Goal: Task Accomplishment & Management: Use online tool/utility

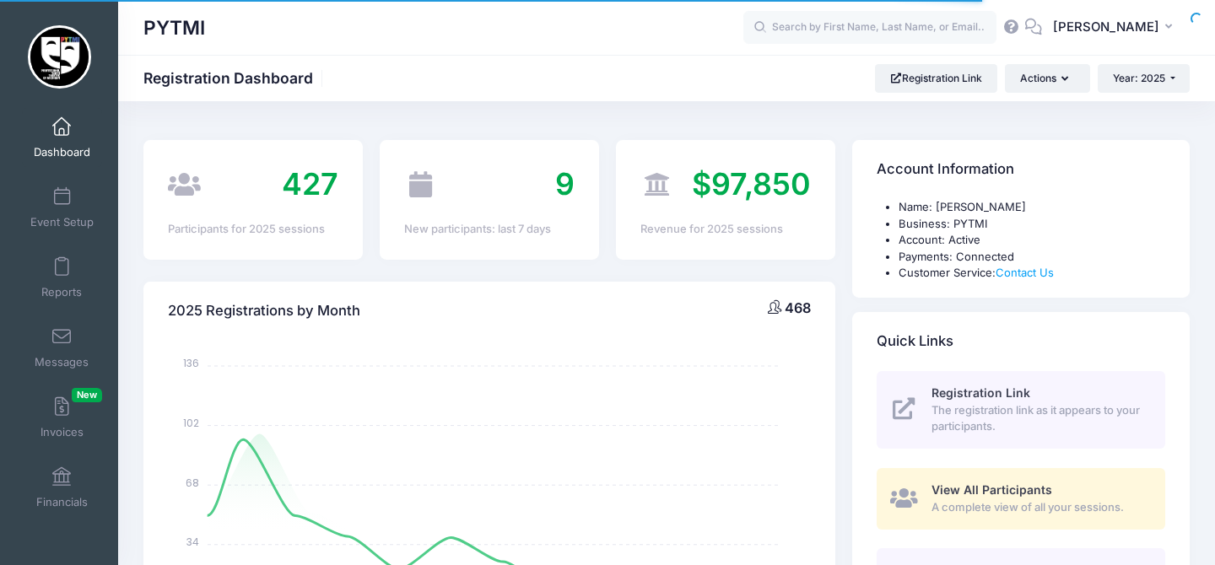
select select
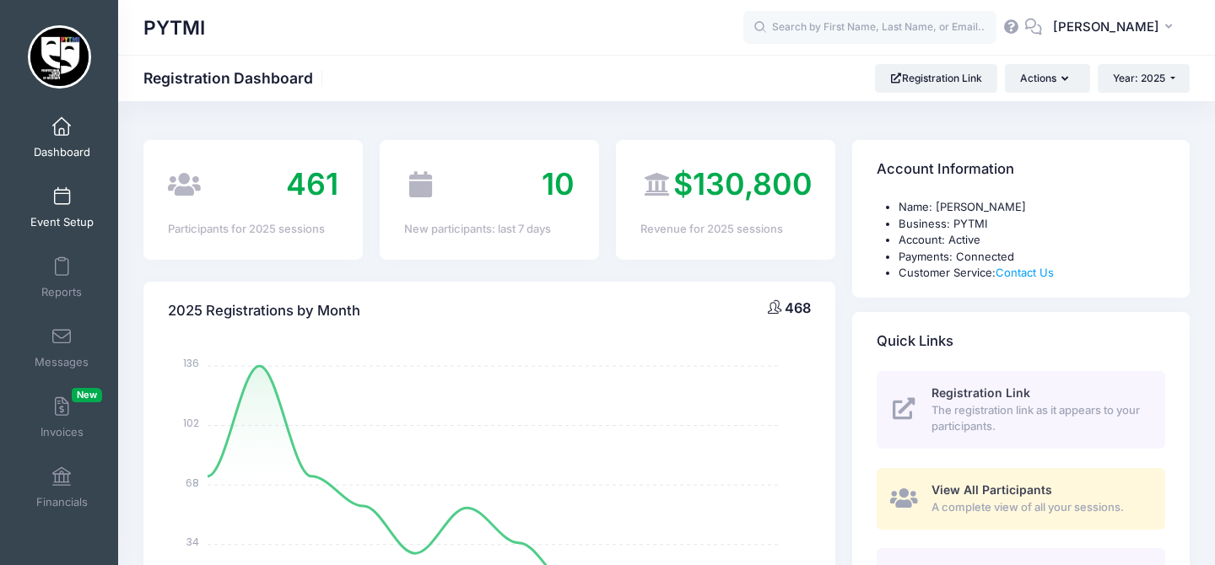
click at [62, 205] on span at bounding box center [62, 197] width 0 height 19
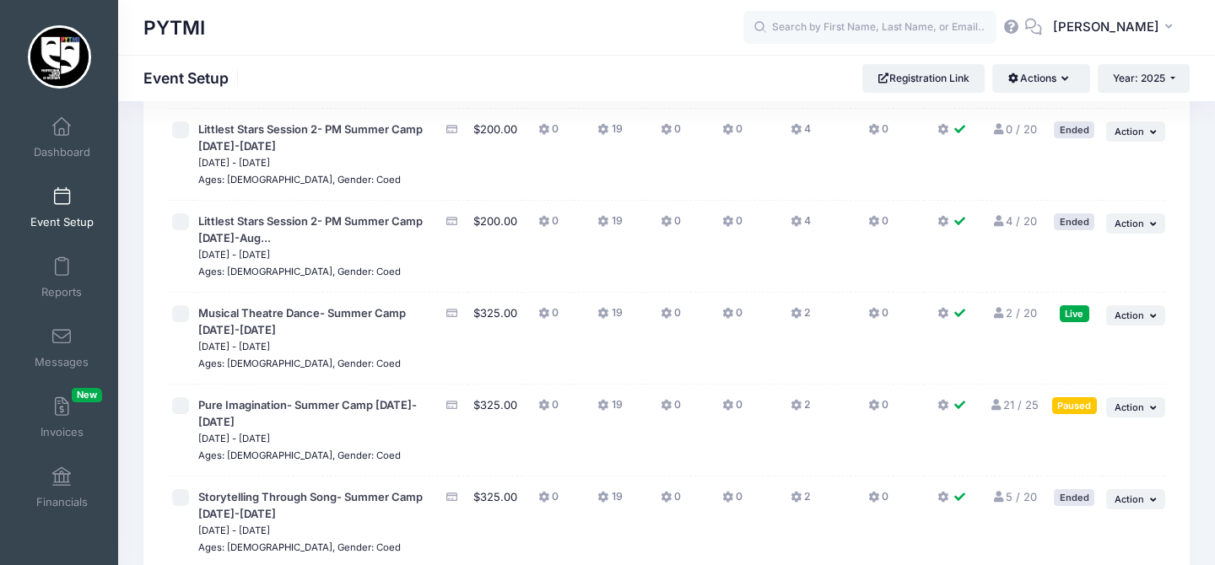
scroll to position [2283, 0]
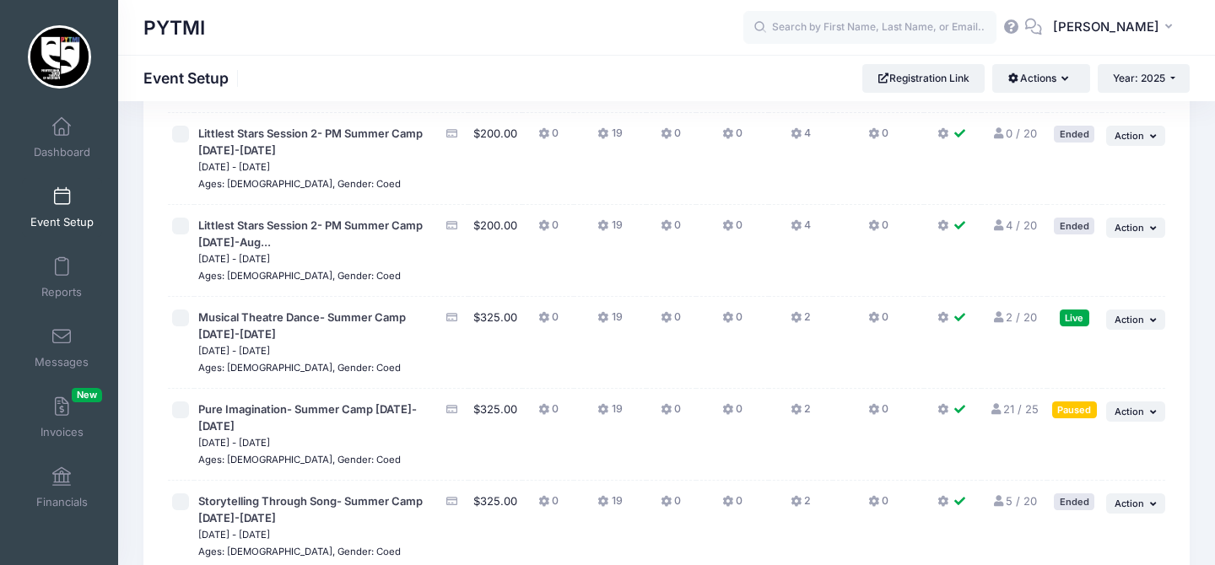
click at [184, 310] on input "checkbox" at bounding box center [180, 318] width 17 height 17
checkbox input "true"
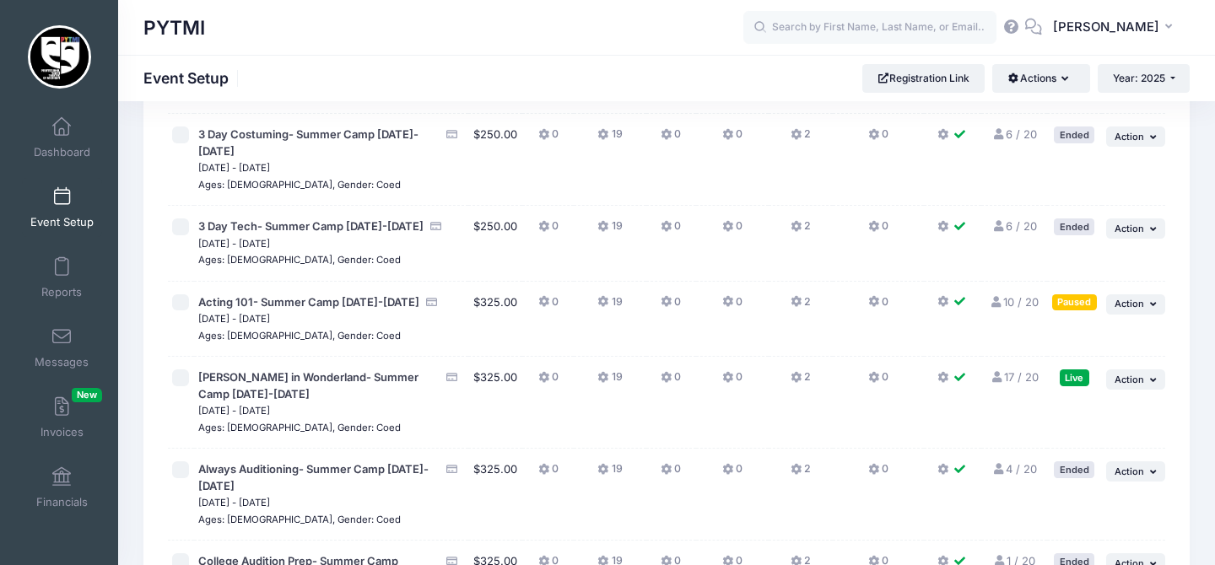
scroll to position [903, 0]
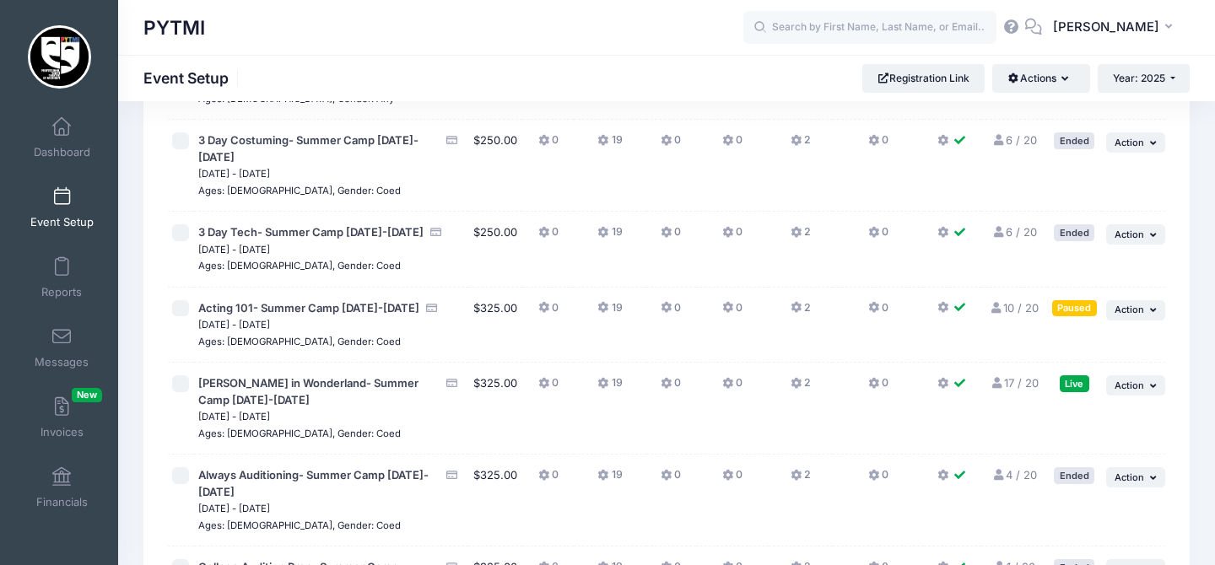
click at [184, 384] on input "checkbox" at bounding box center [180, 384] width 17 height 17
checkbox input "true"
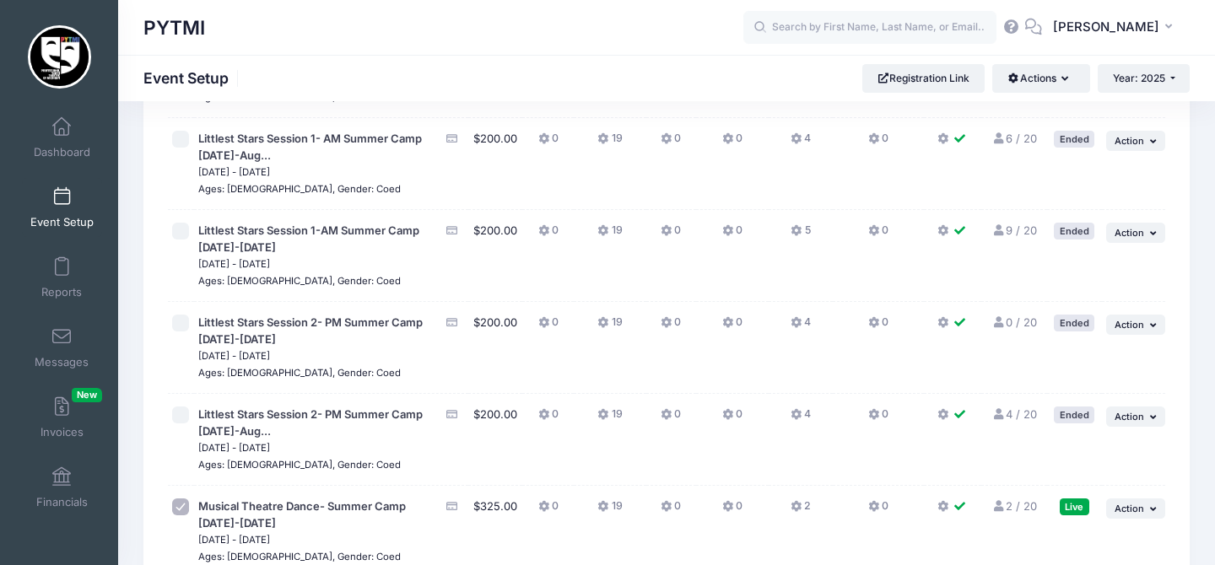
scroll to position [2195, 0]
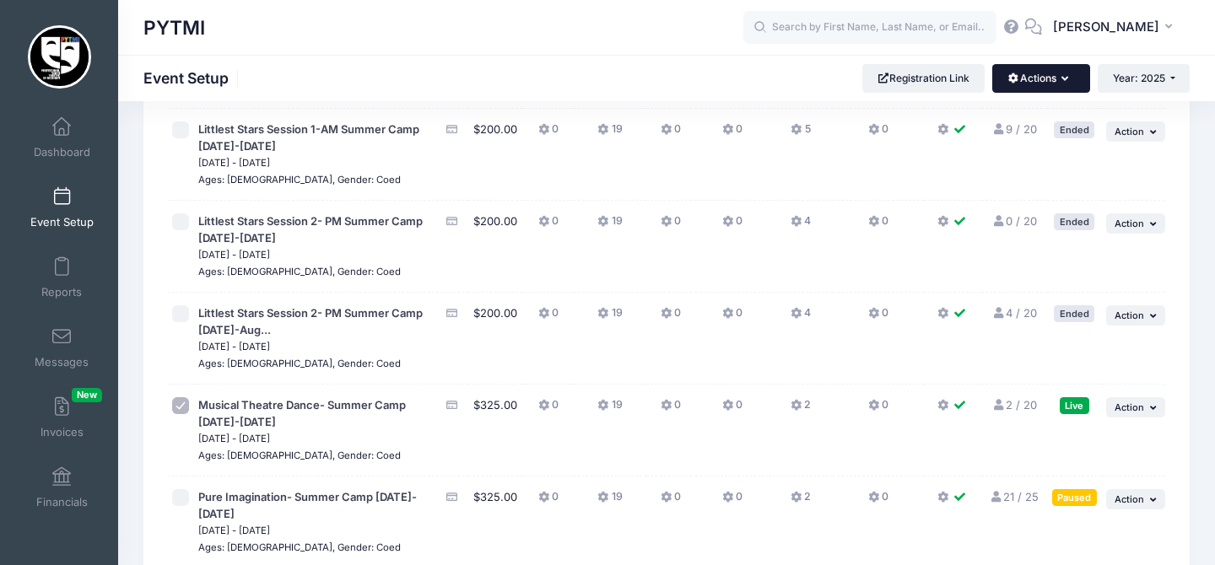
click at [1032, 85] on button "Actions" at bounding box center [1041, 78] width 97 height 29
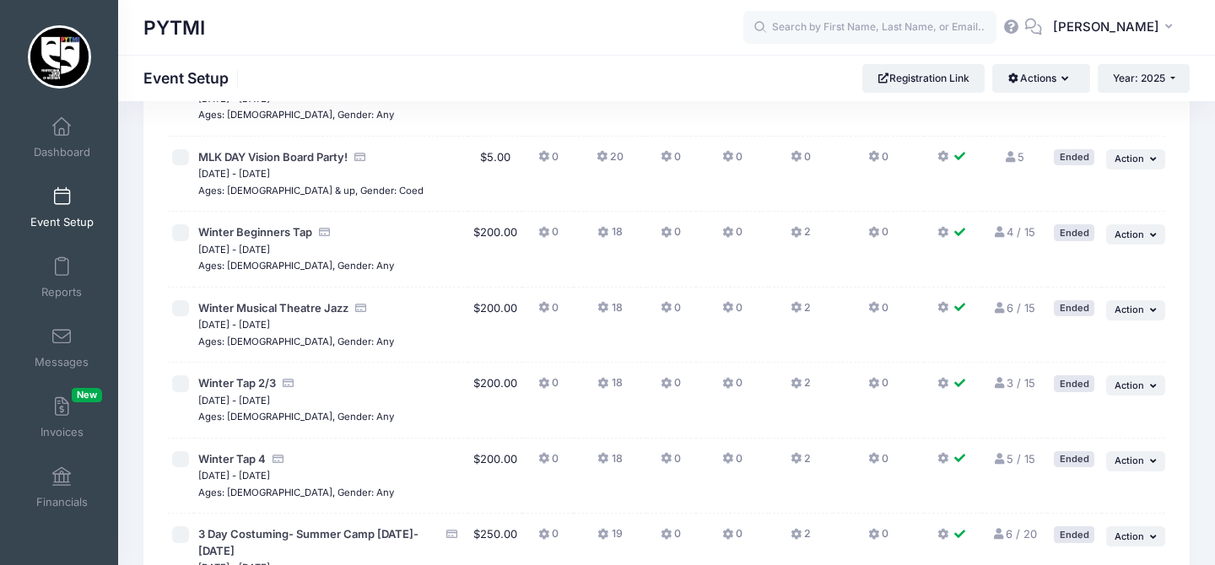
scroll to position [0, 0]
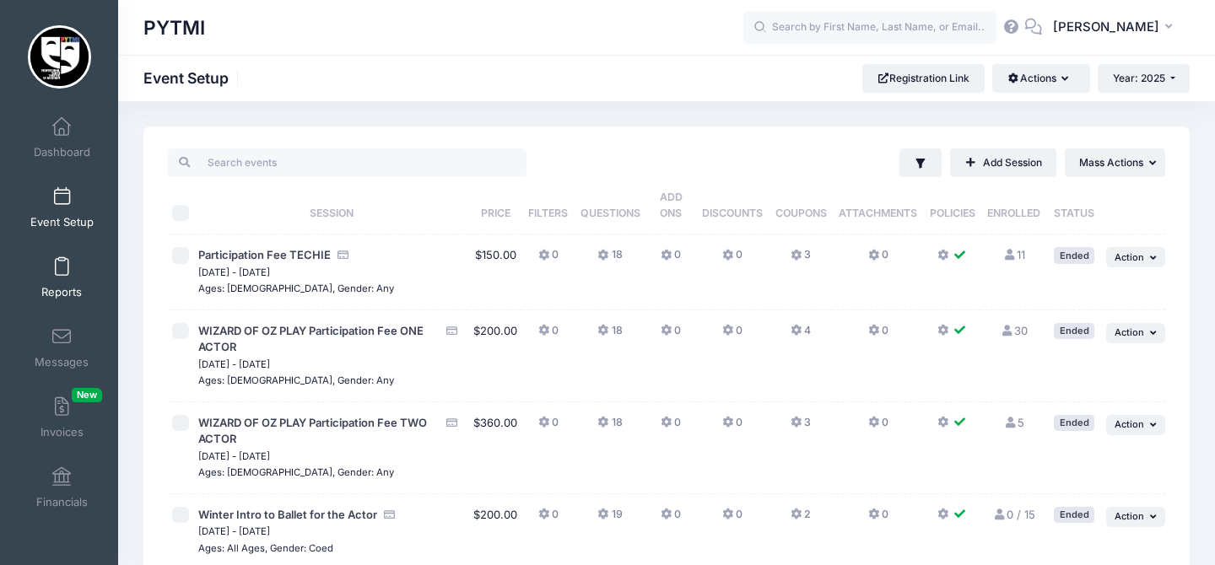
click at [62, 272] on span at bounding box center [62, 267] width 0 height 19
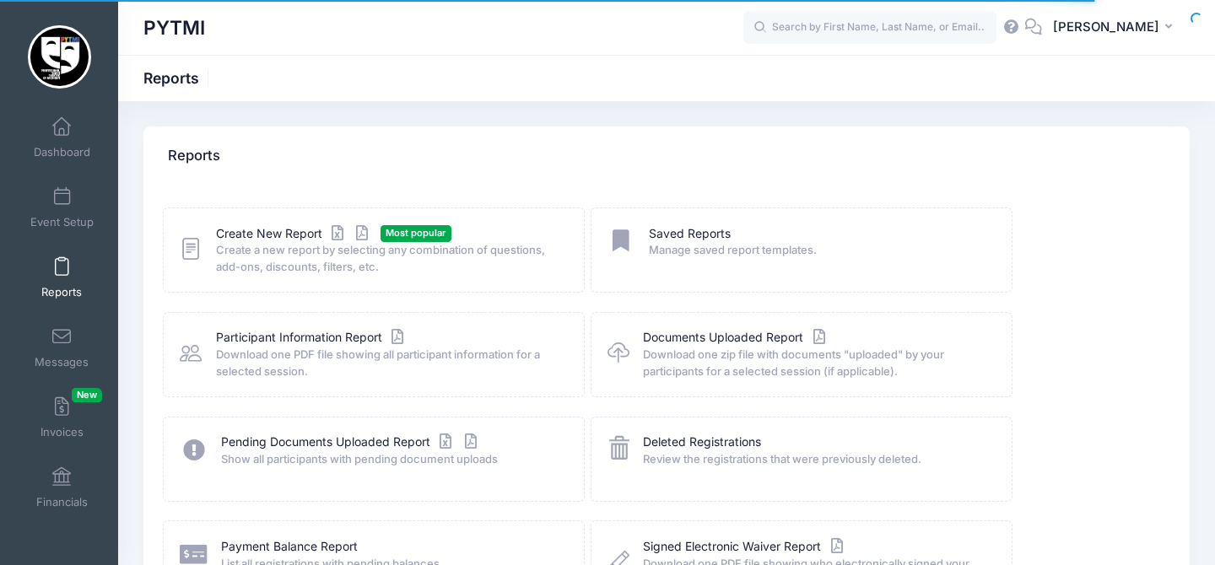
click at [273, 238] on link "Create New Report" at bounding box center [294, 234] width 157 height 18
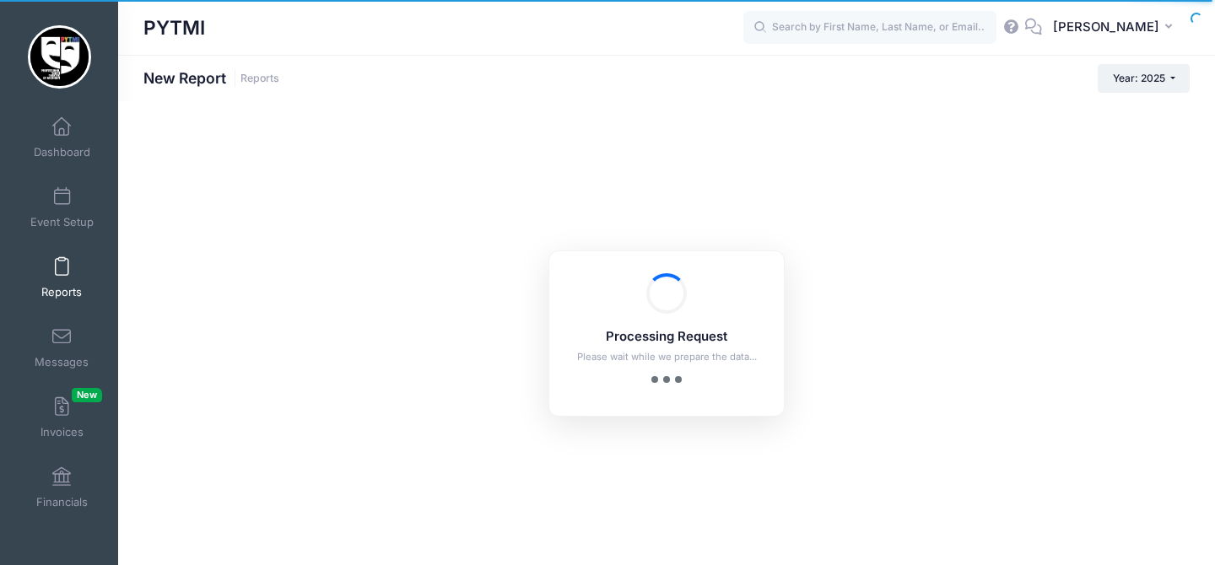
checkbox input "true"
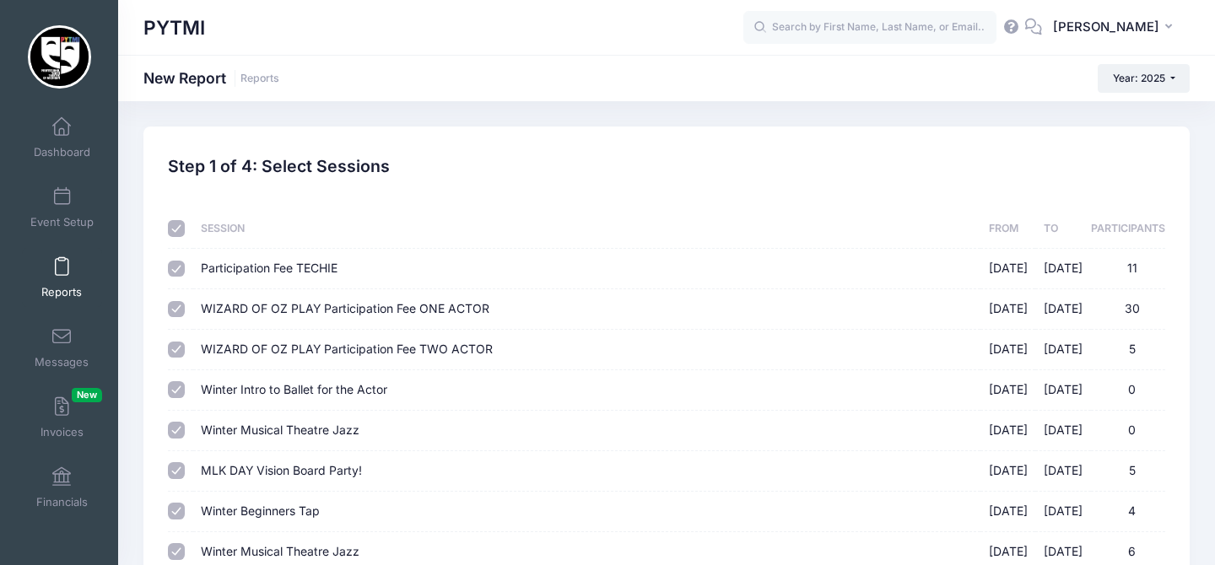
click at [178, 231] on input "checkbox" at bounding box center [176, 228] width 17 height 17
checkbox input "false"
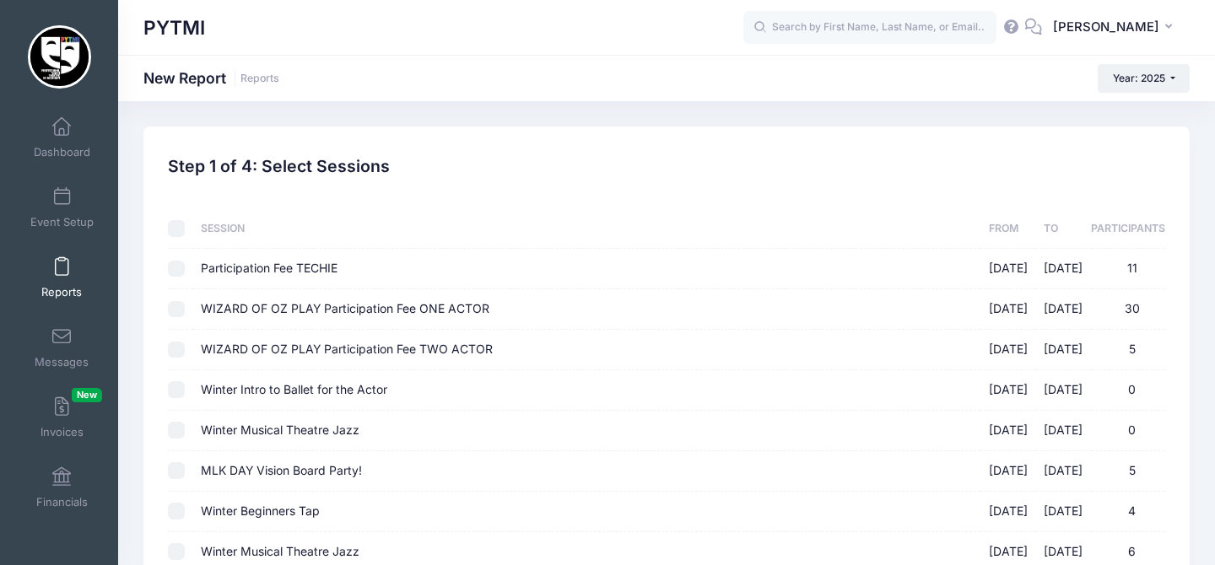
checkbox input "false"
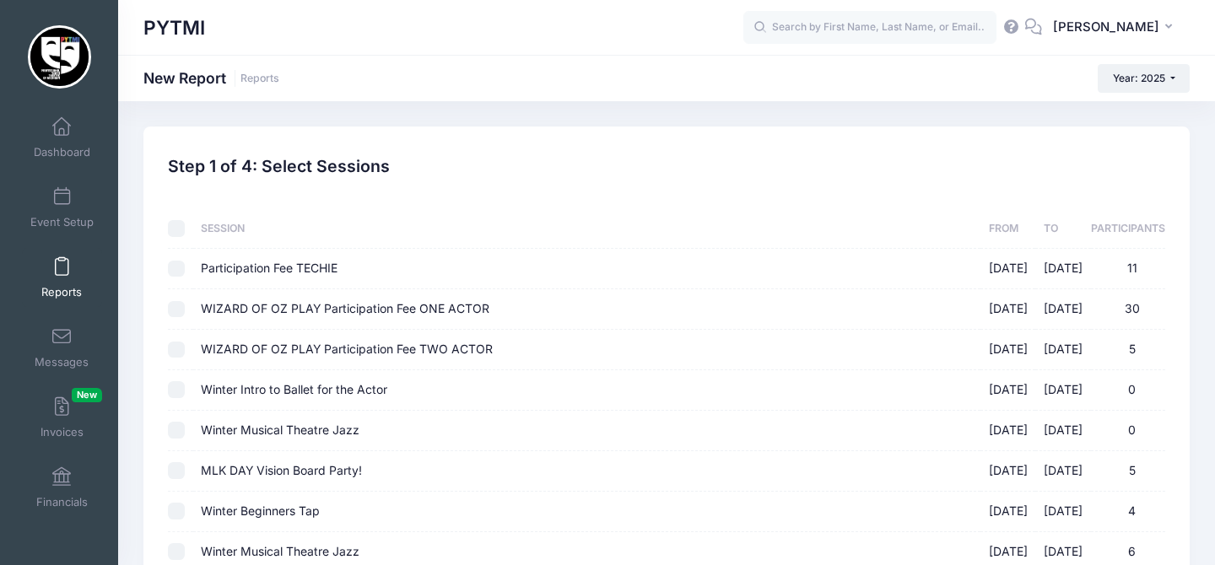
checkbox input "false"
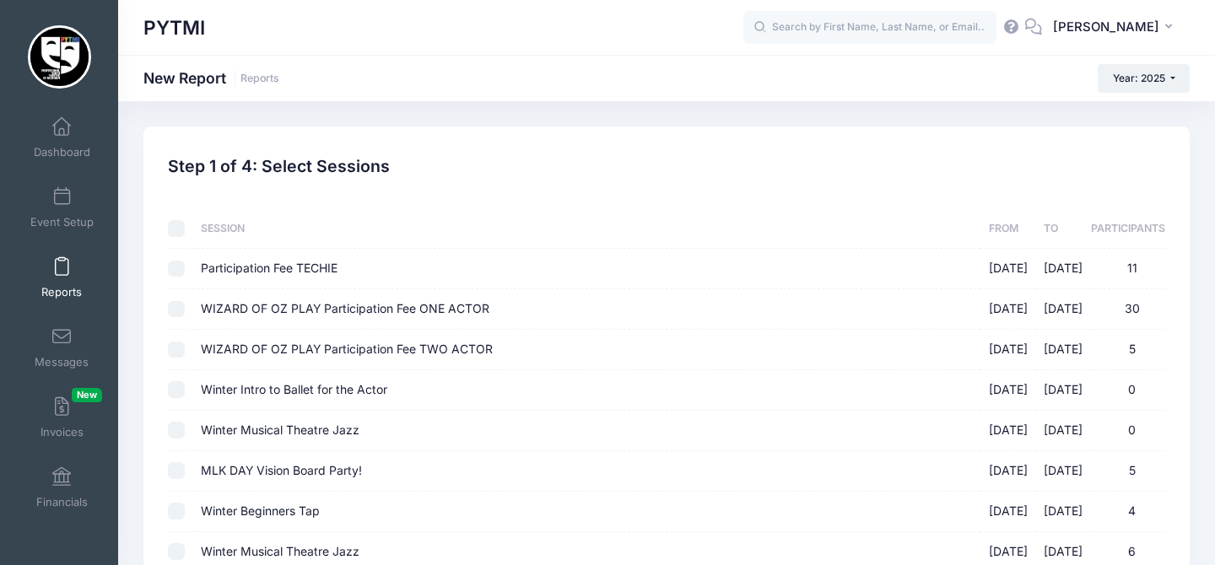
checkbox input "false"
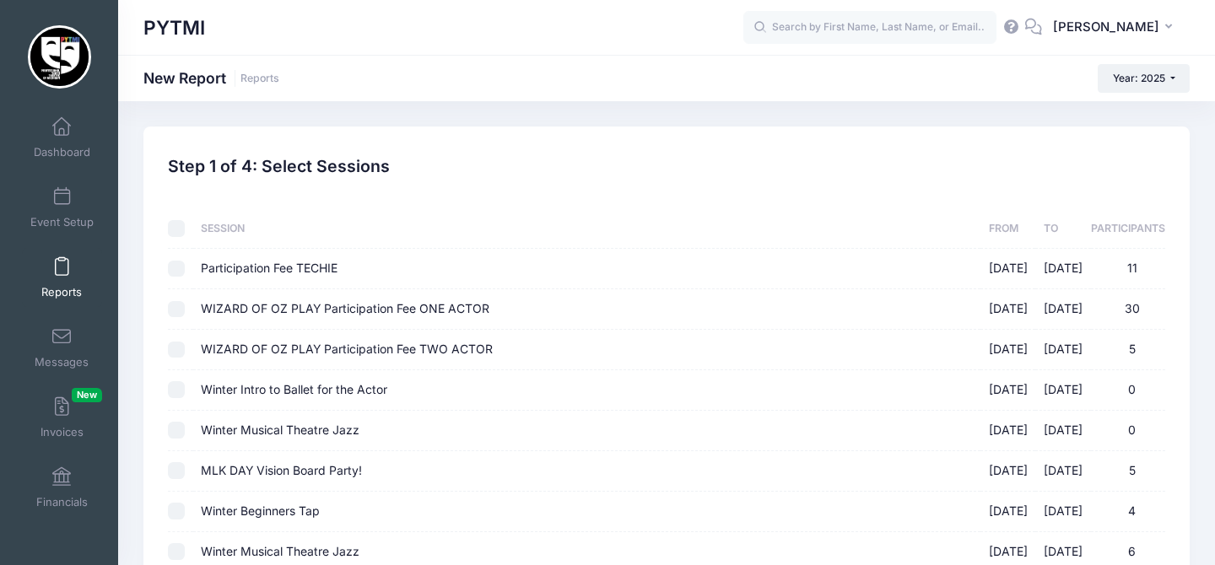
checkbox input "false"
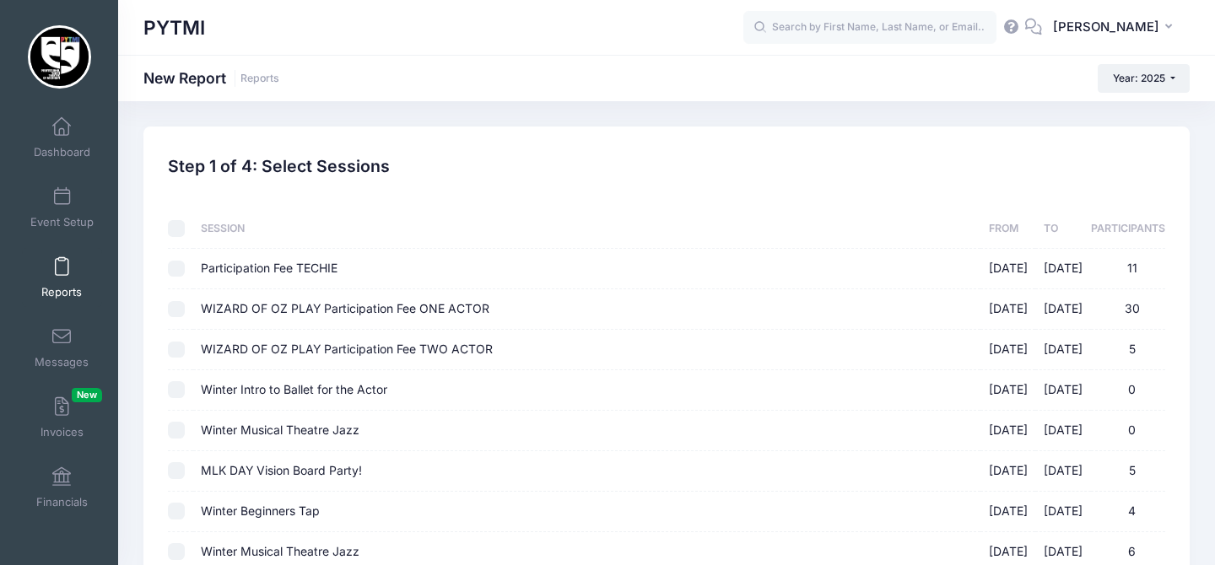
checkbox input "false"
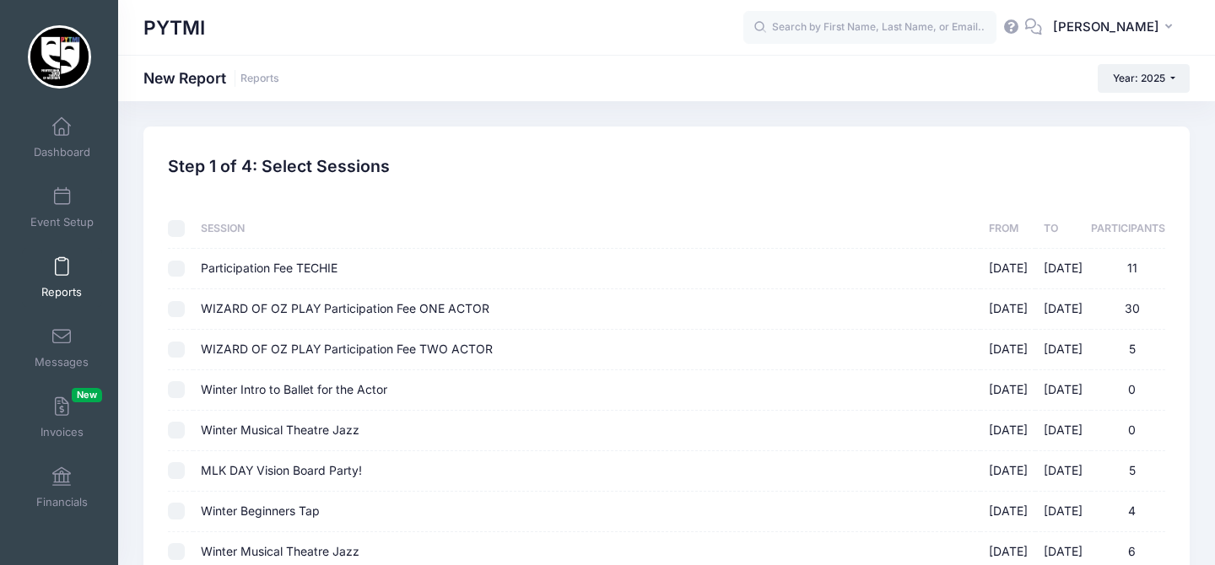
checkbox input "false"
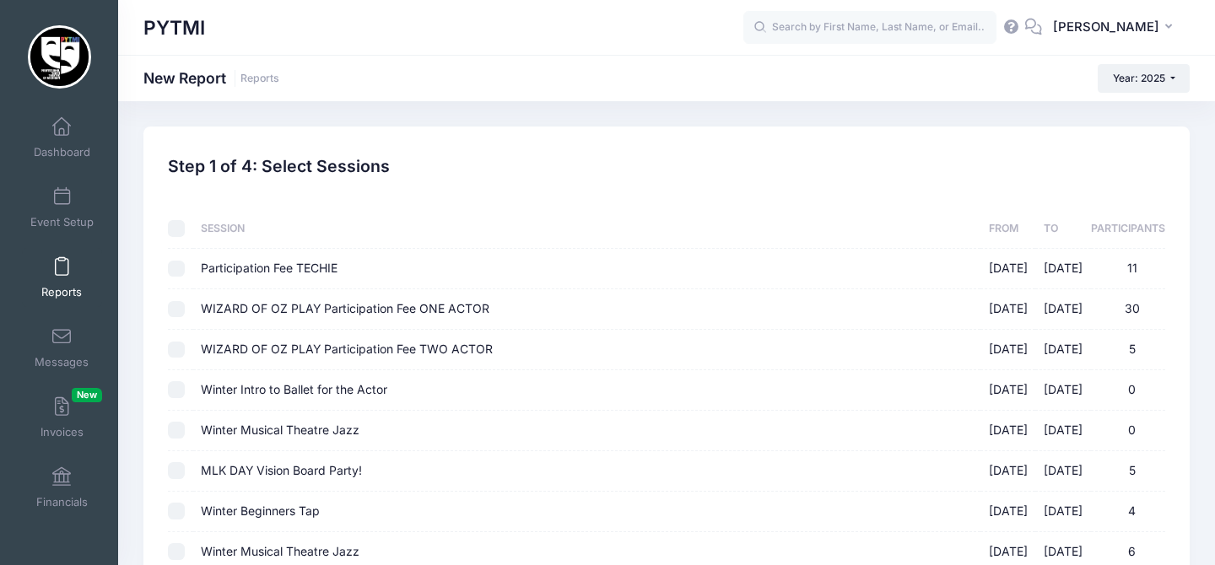
checkbox input "false"
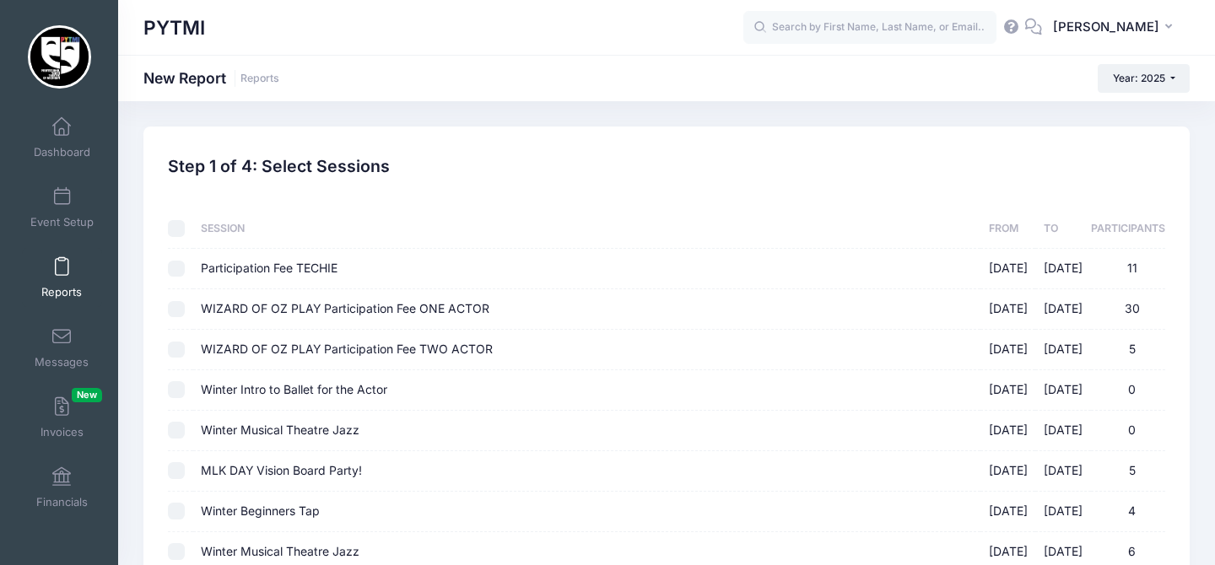
checkbox input "false"
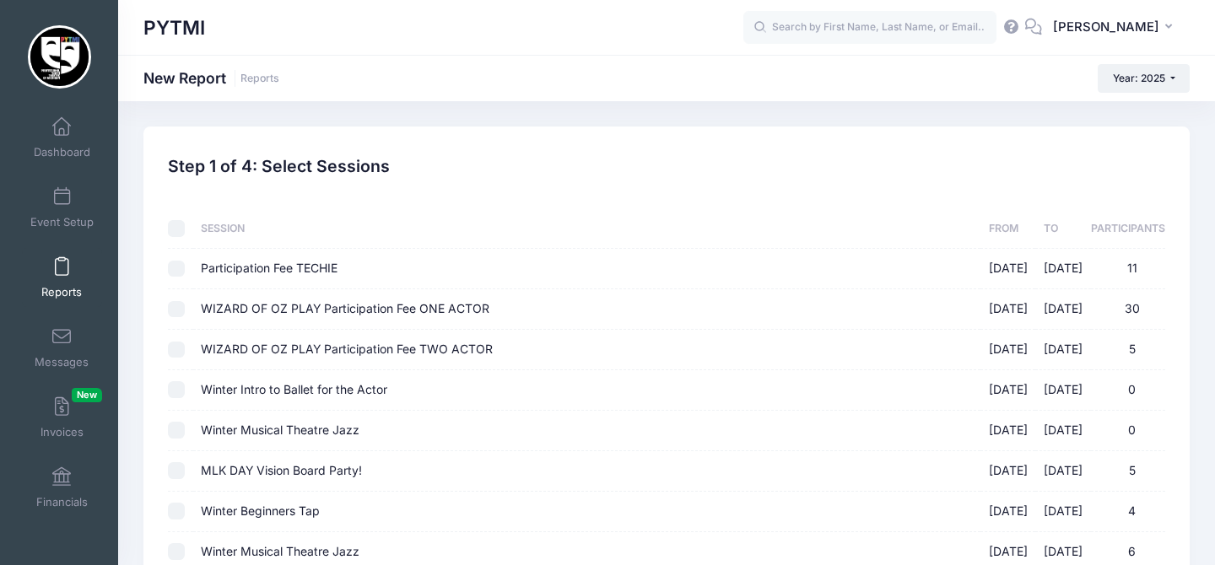
checkbox input "false"
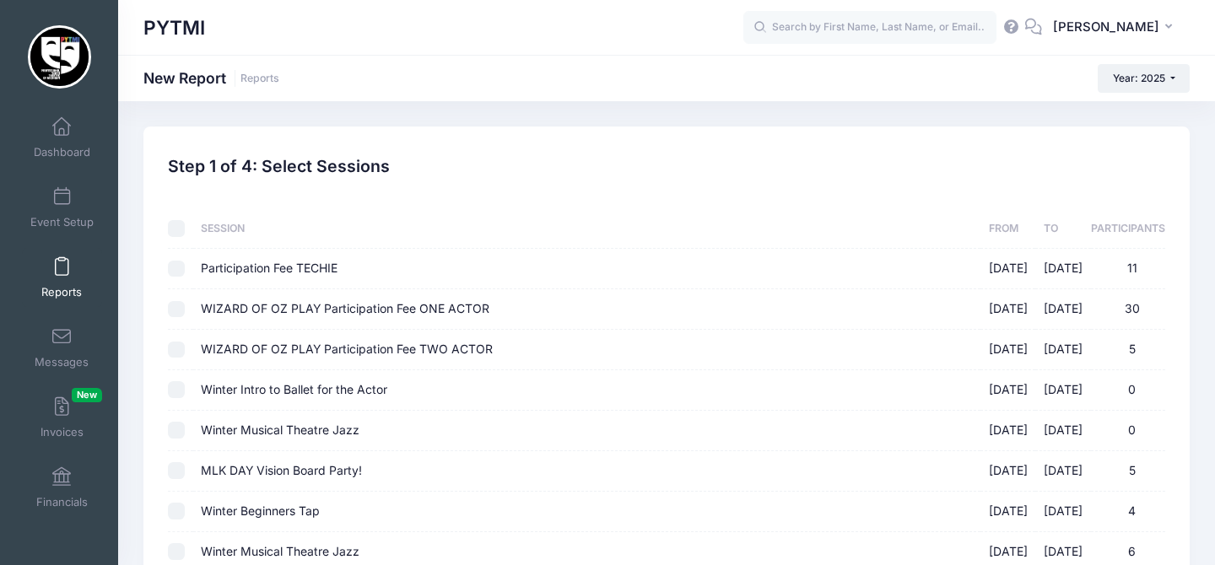
checkbox input "false"
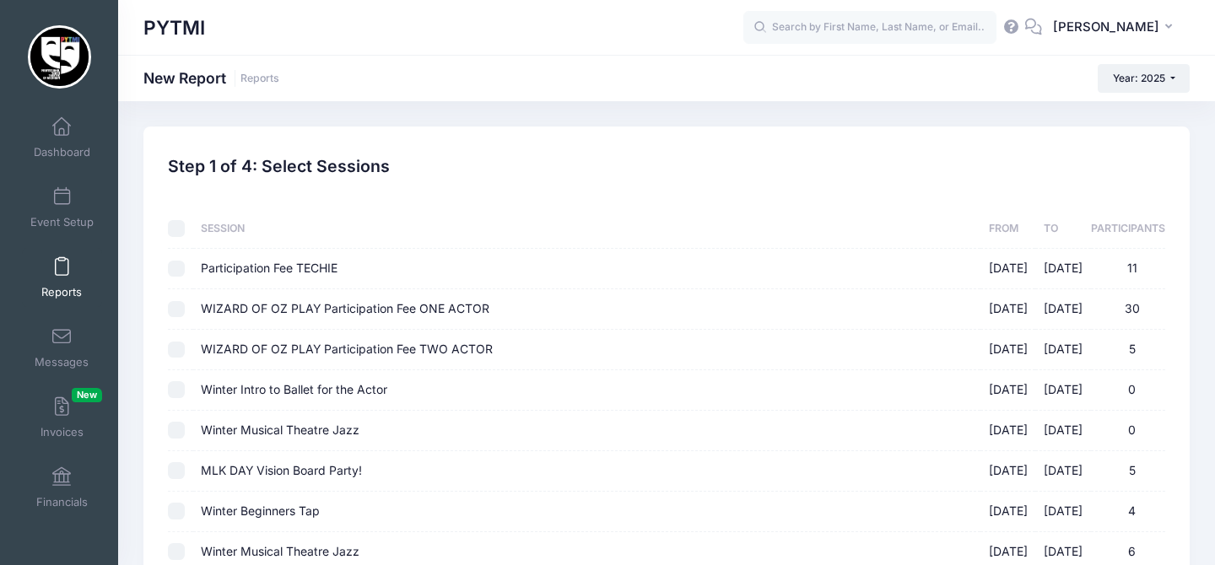
checkbox input "false"
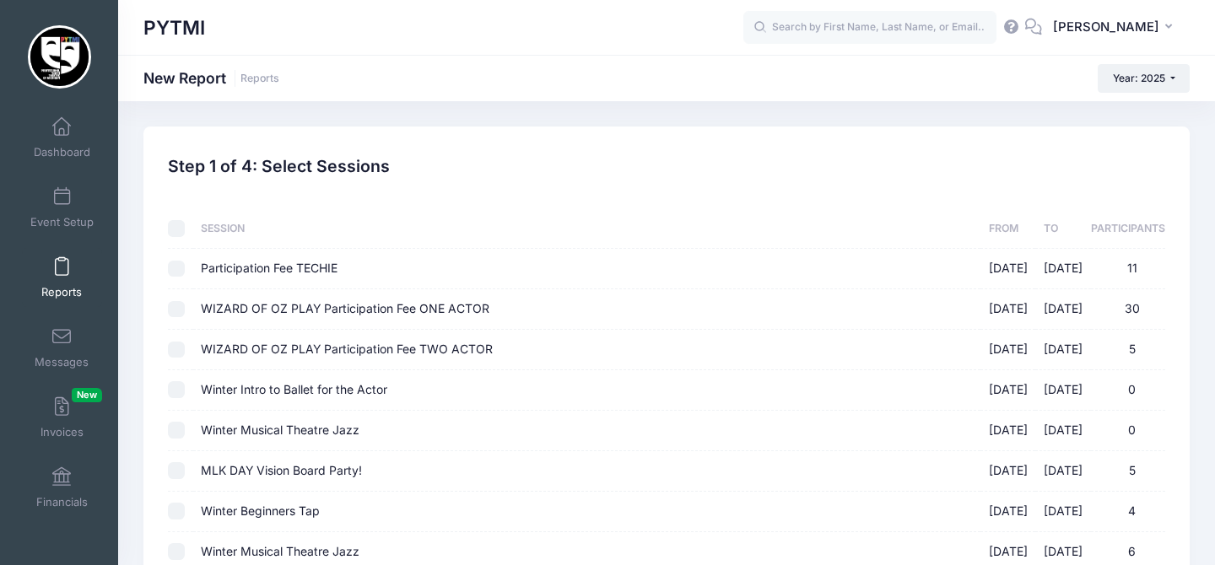
checkbox input "false"
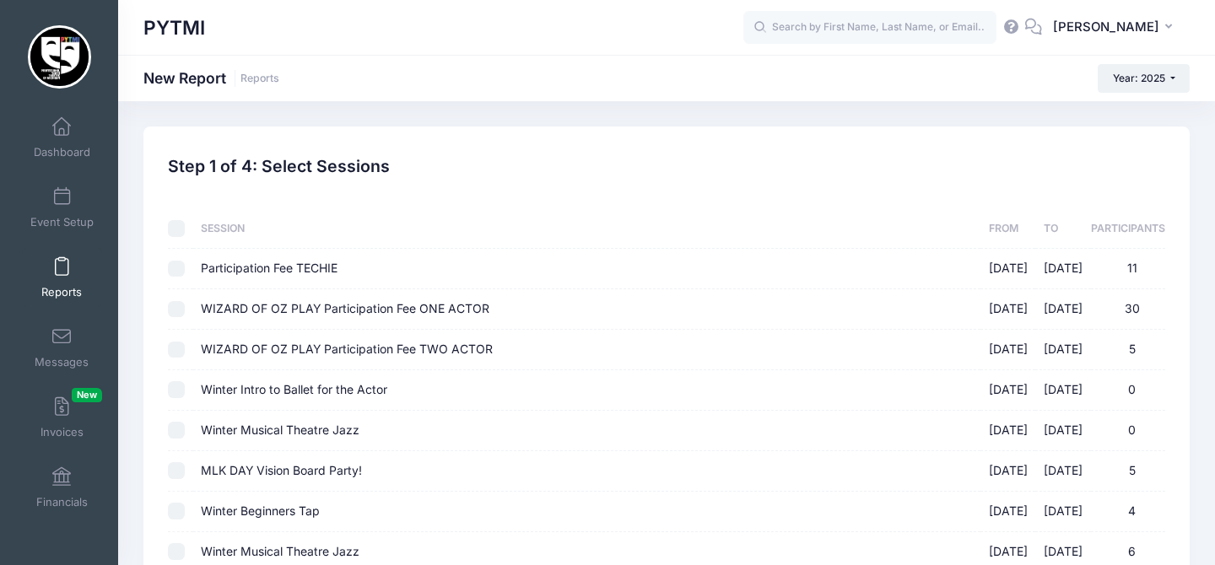
checkbox input "false"
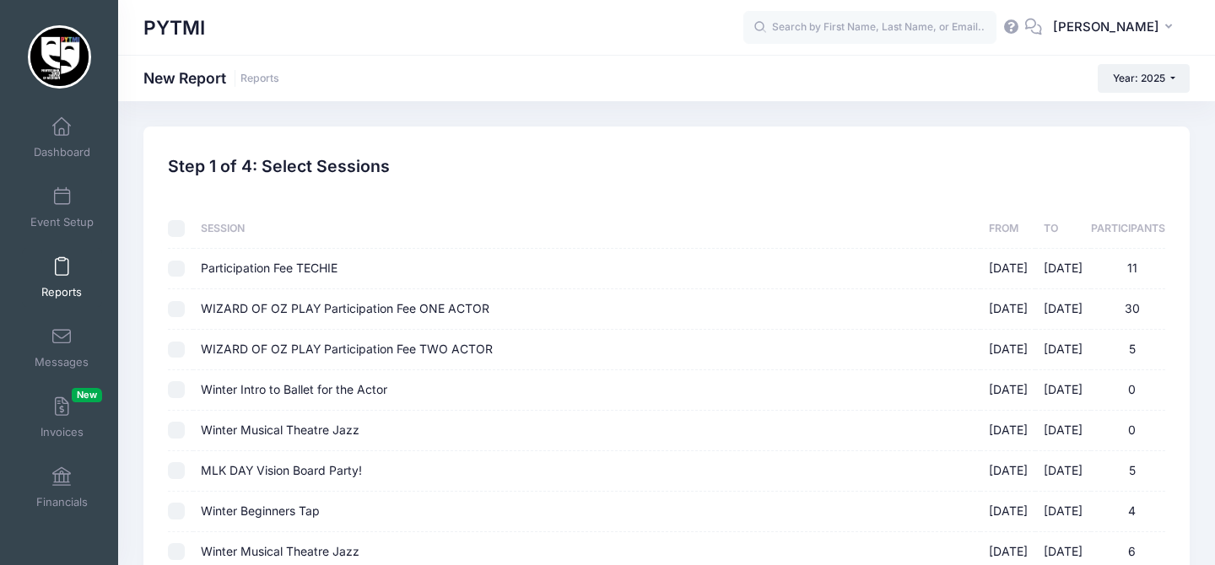
checkbox input "false"
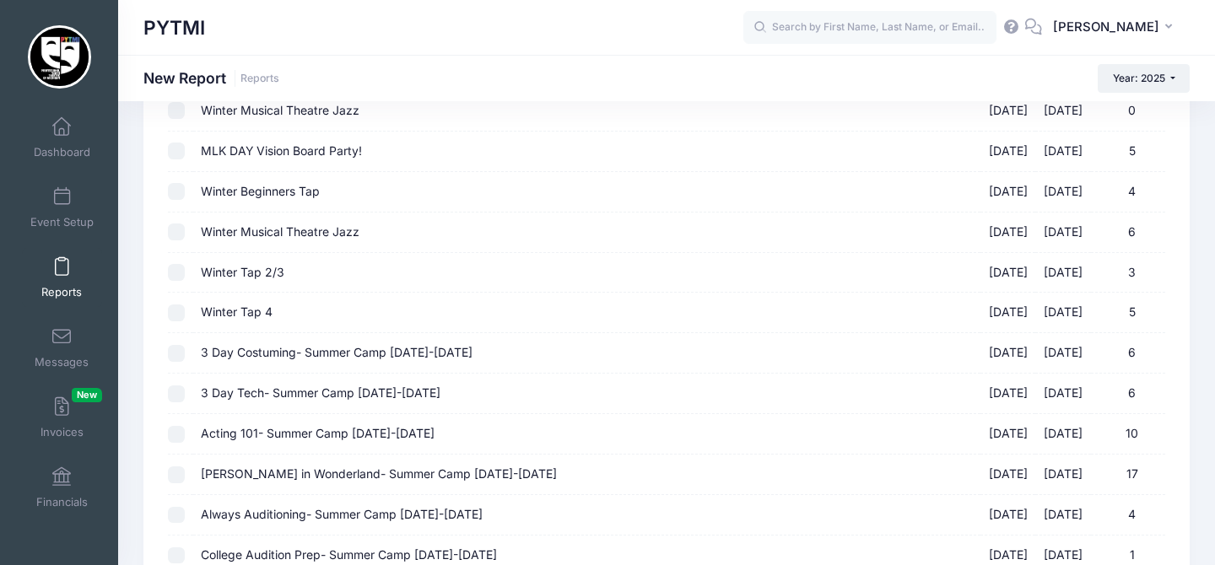
scroll to position [321, 0]
click at [178, 480] on input "Alice in Wonderland- Summer Camp Aug 18-22 02/01/2025 - 08/22/2025 17" at bounding box center [176, 474] width 17 height 17
checkbox input "true"
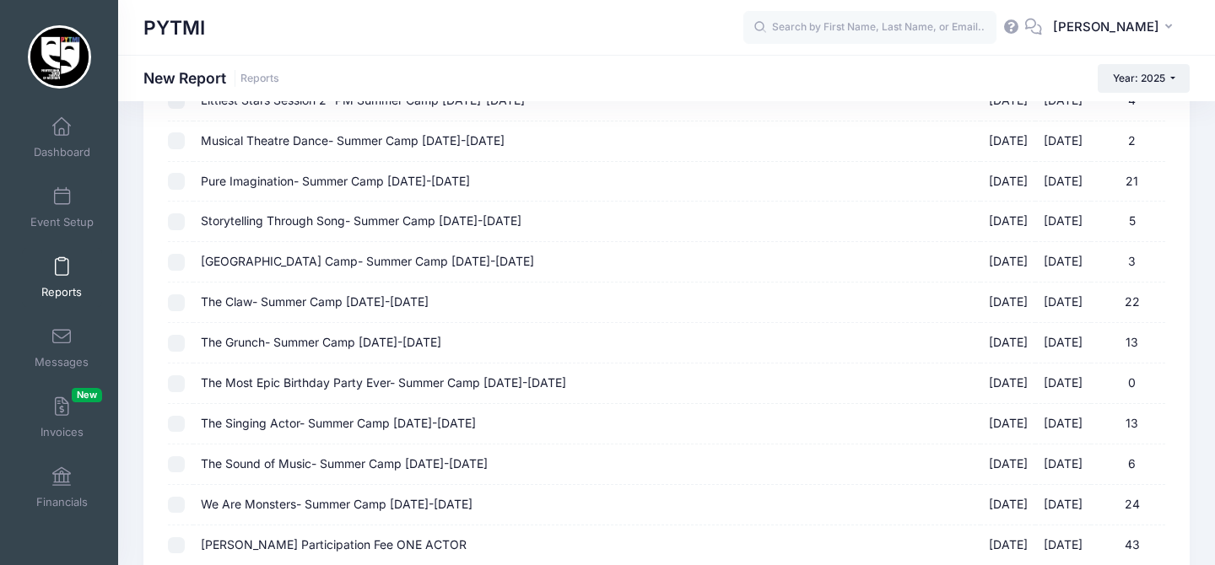
scroll to position [1259, 0]
click at [175, 138] on input "Musical Theatre Dance- Summer Camp Aug 18-22 02/01/2025 - 08/22/2025 2" at bounding box center [176, 142] width 17 height 17
checkbox input "true"
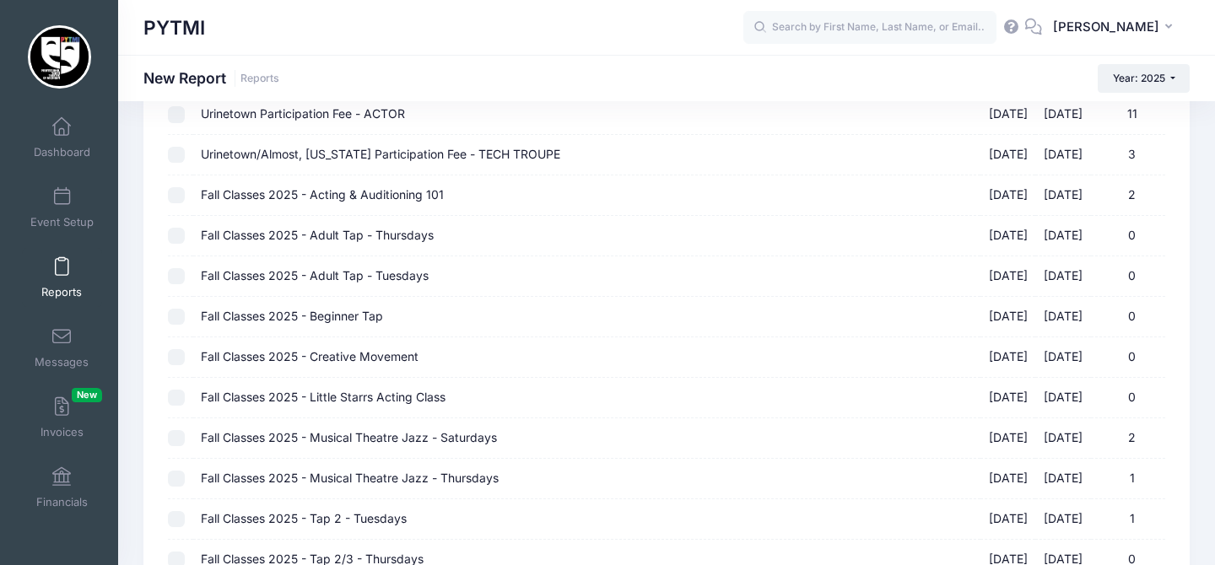
scroll to position [2646, 0]
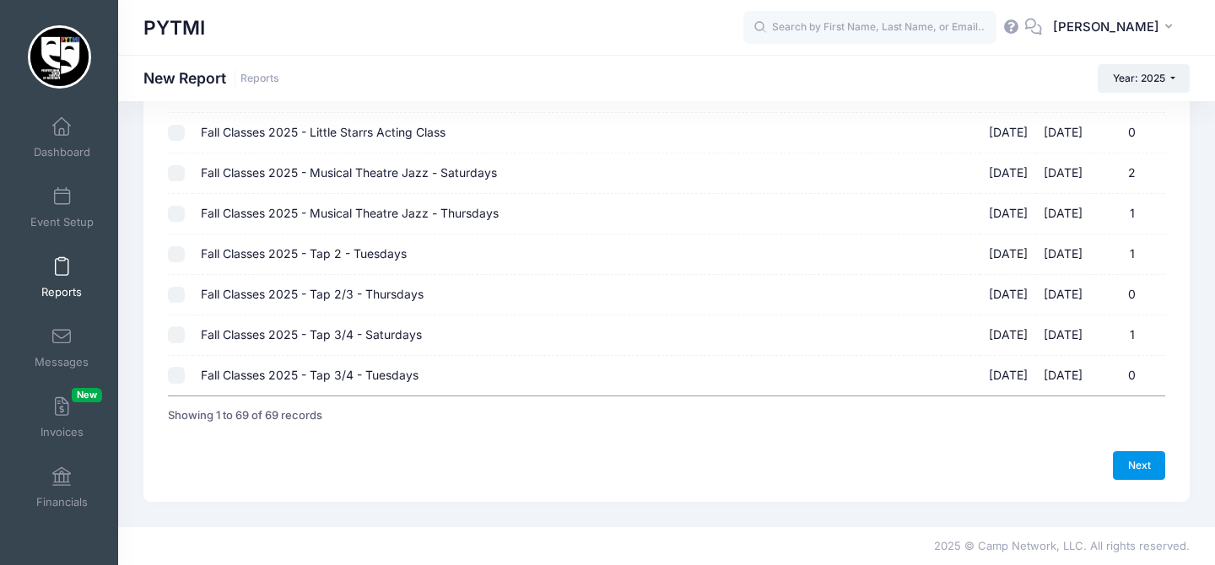
click at [1148, 467] on link "Next" at bounding box center [1139, 466] width 52 height 29
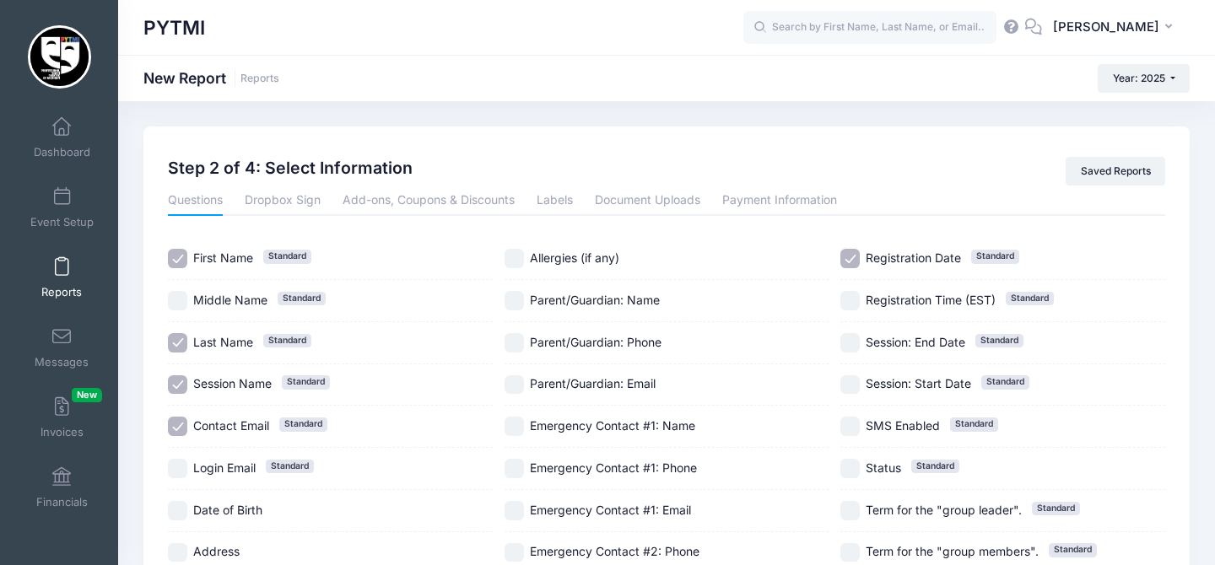
click at [515, 255] on input "Allergies (if any)" at bounding box center [514, 258] width 19 height 19
checkbox input "true"
click at [510, 295] on input "Parent/Guardian: Name" at bounding box center [514, 300] width 19 height 19
checkbox input "true"
click at [517, 334] on input "Parent/Guardian: Phone" at bounding box center [514, 342] width 19 height 19
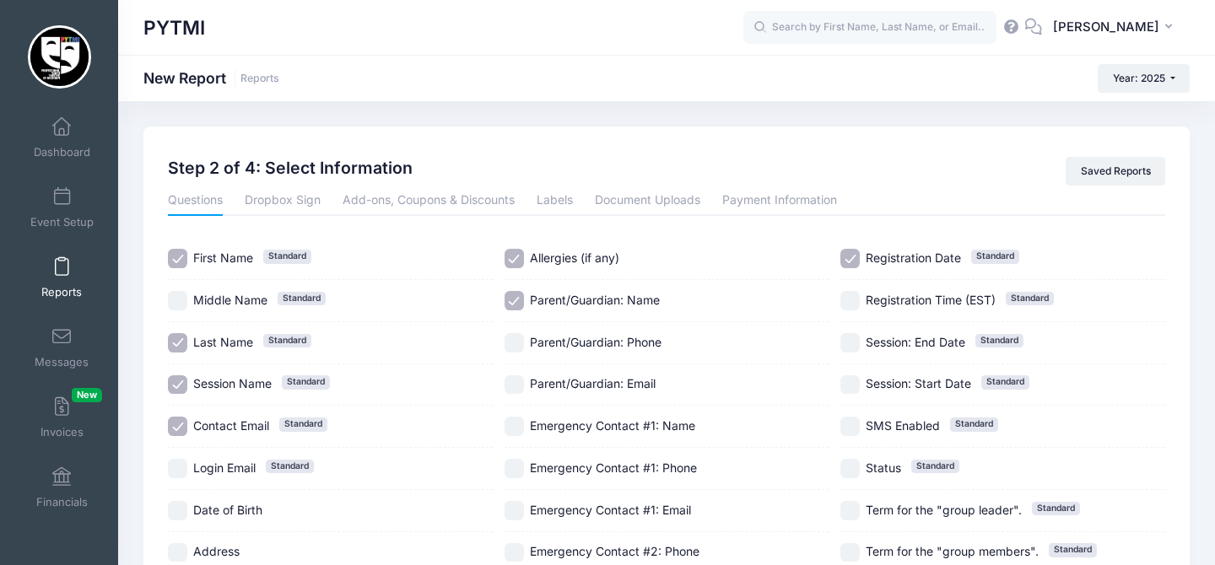
checkbox input "true"
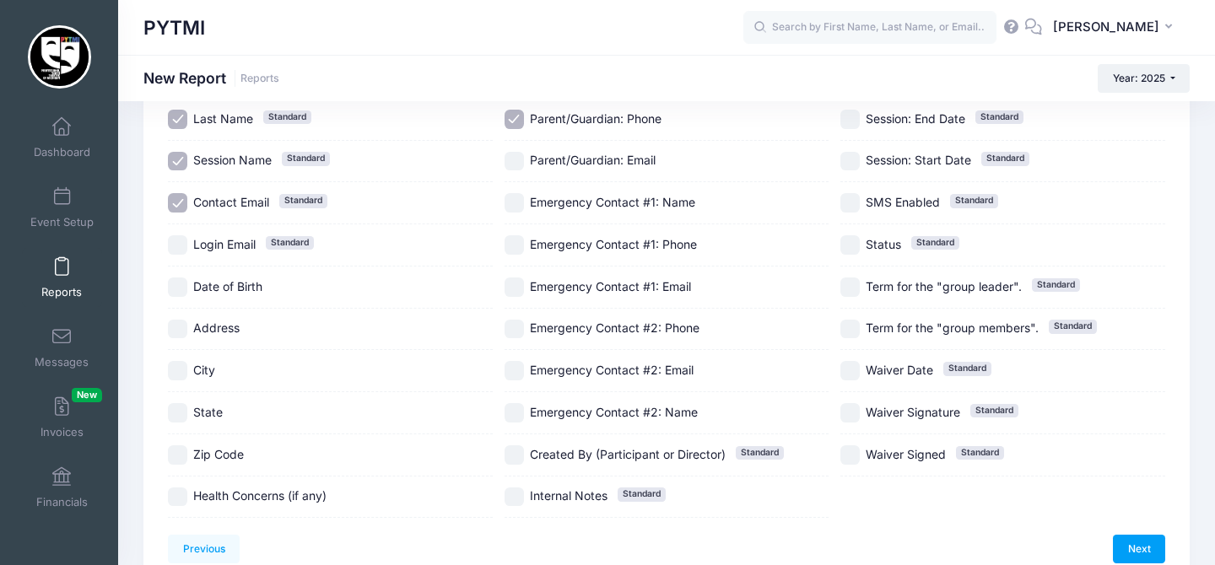
scroll to position [228, 0]
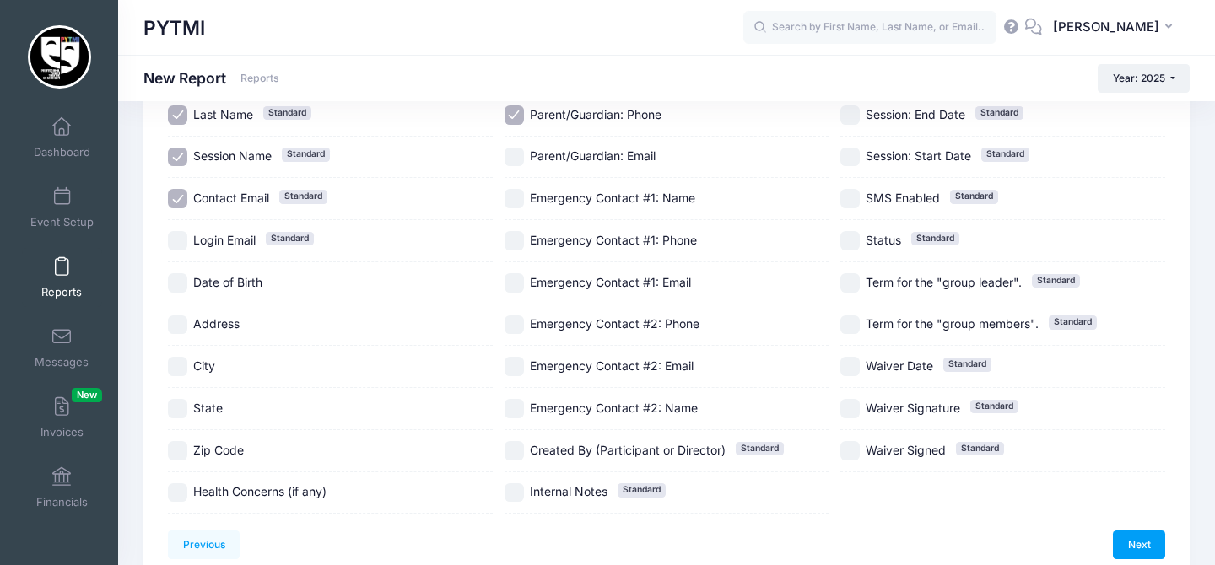
click at [516, 203] on input "Emergency Contact #1: Name" at bounding box center [514, 198] width 19 height 19
checkbox input "true"
click at [516, 235] on input "Emergency Contact #1: Phone" at bounding box center [514, 240] width 19 height 19
checkbox input "true"
click at [184, 488] on input "Health Concerns (if any)" at bounding box center [177, 493] width 19 height 19
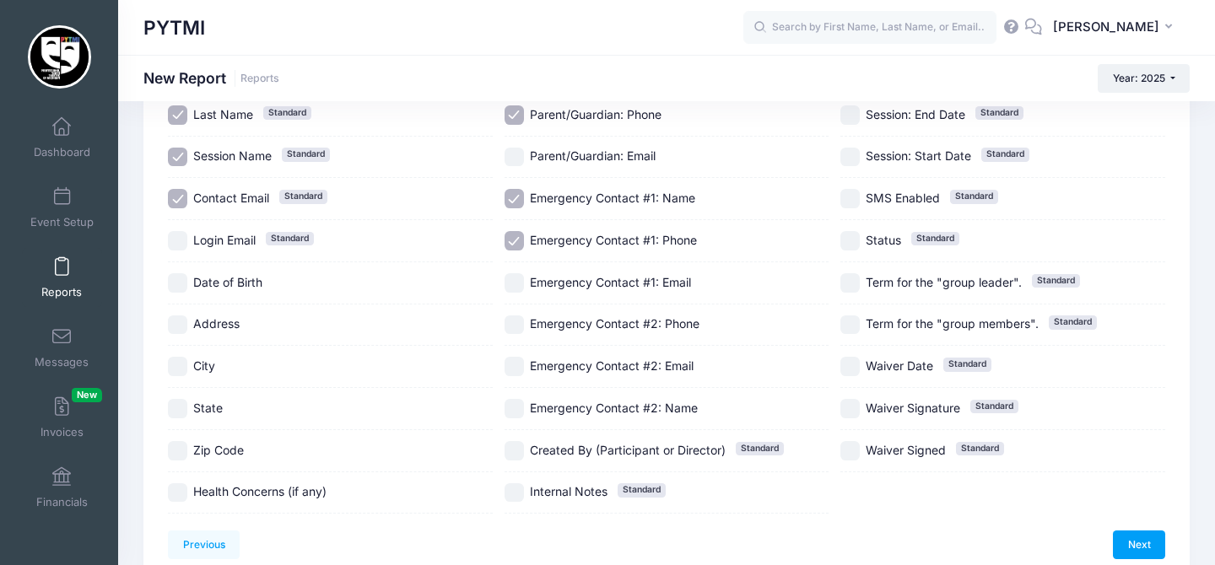
checkbox input "true"
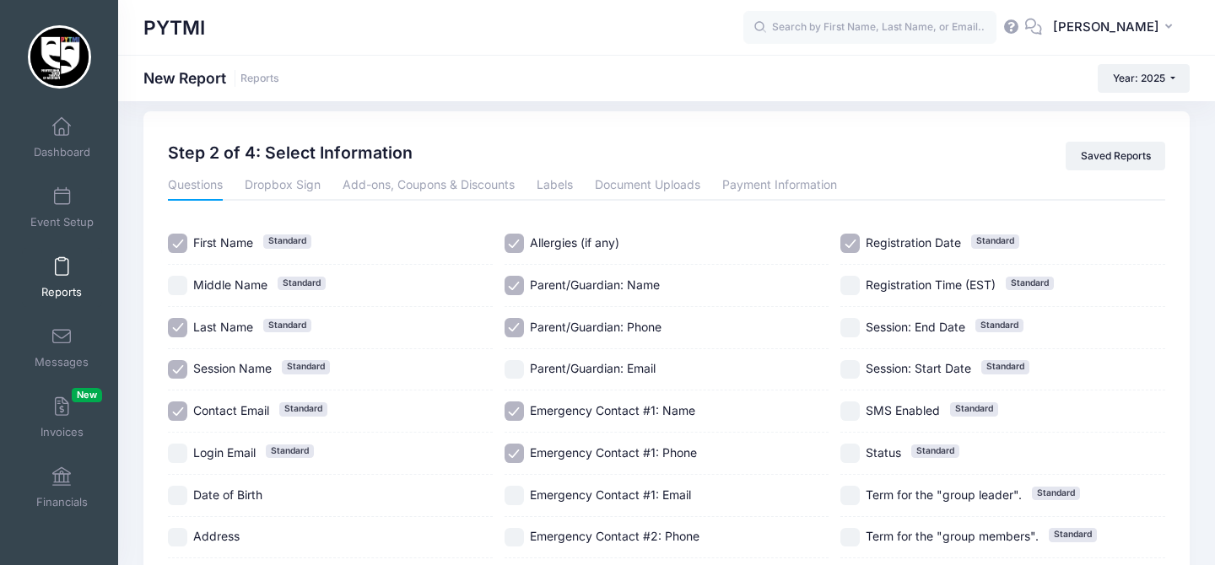
scroll to position [0, 0]
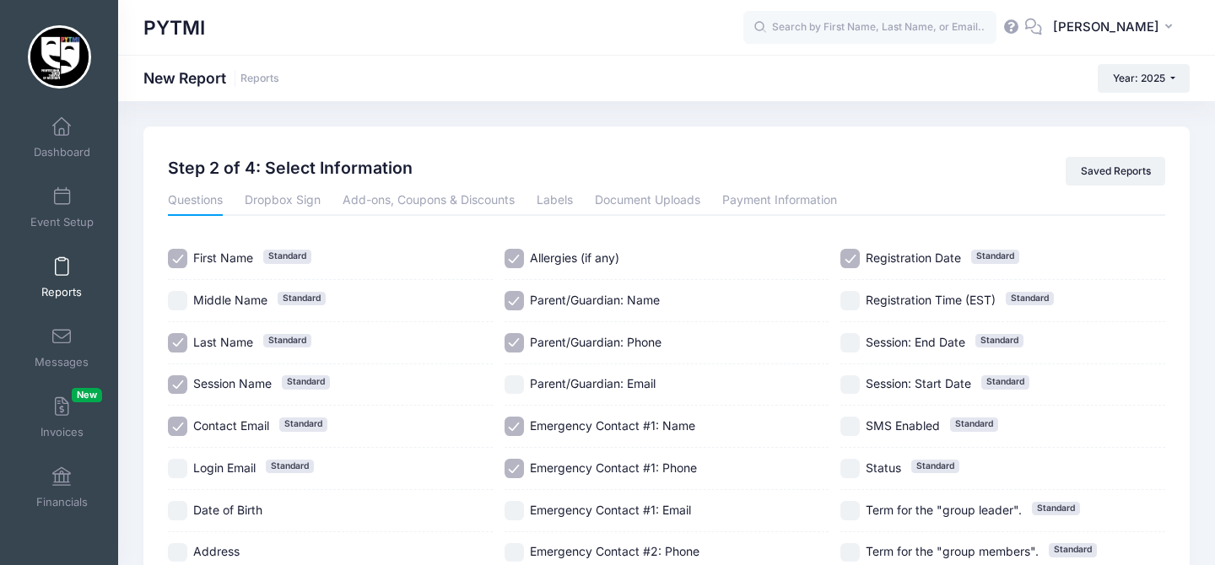
click at [852, 266] on input "Registration Date Standard" at bounding box center [850, 258] width 19 height 19
checkbox input "false"
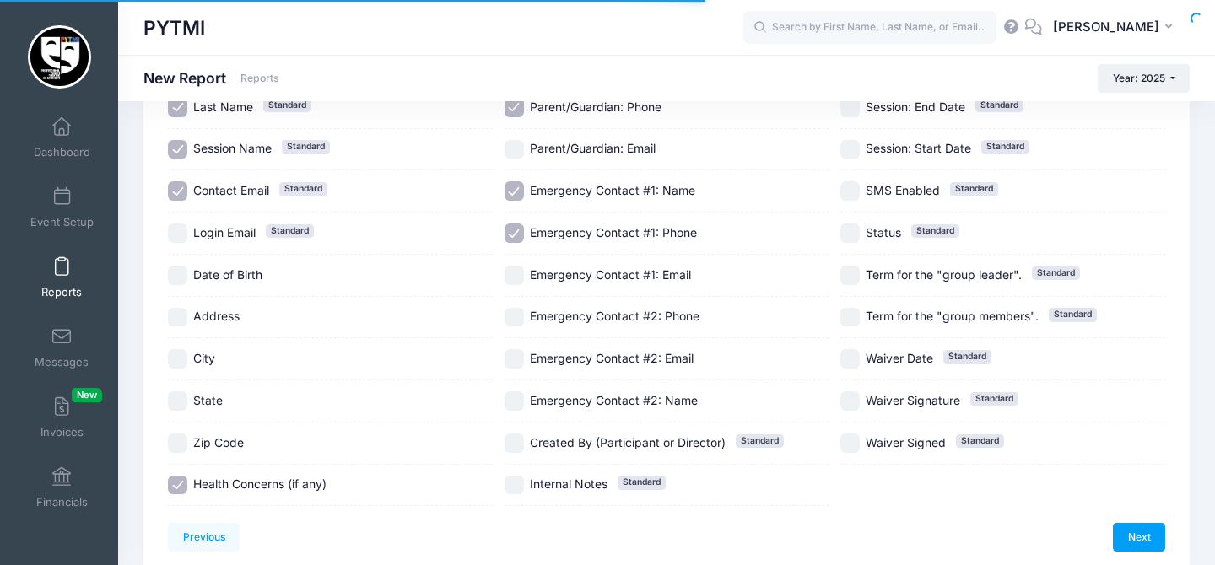
scroll to position [307, 0]
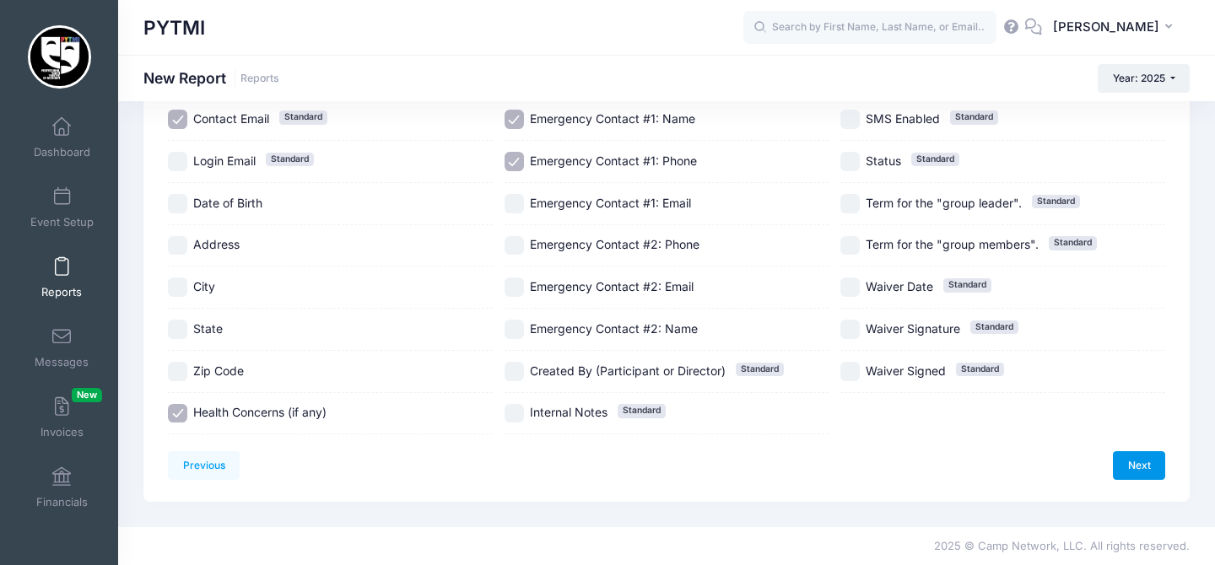
click at [1155, 473] on link "Next" at bounding box center [1139, 466] width 52 height 29
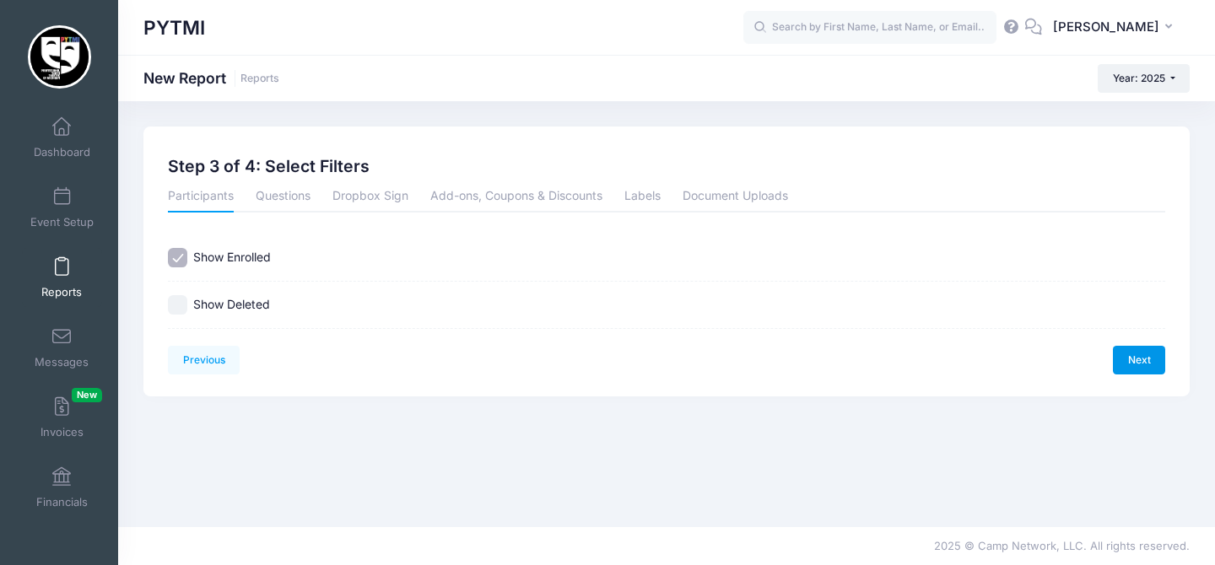
click at [1139, 358] on link "Next" at bounding box center [1139, 360] width 52 height 29
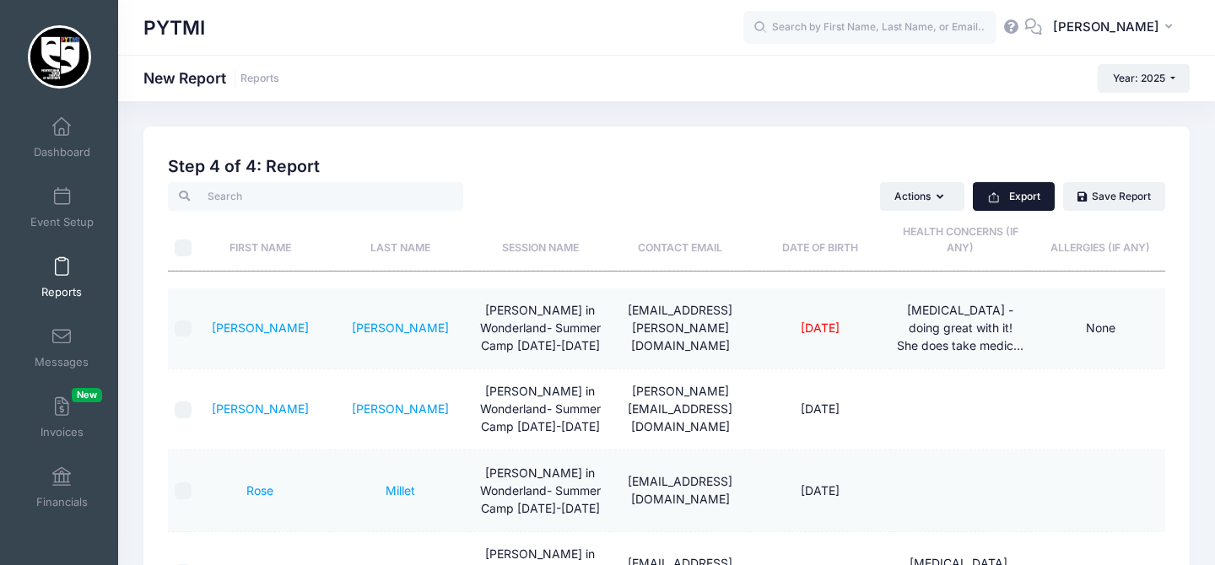
click at [1002, 197] on button "Export" at bounding box center [1014, 196] width 82 height 29
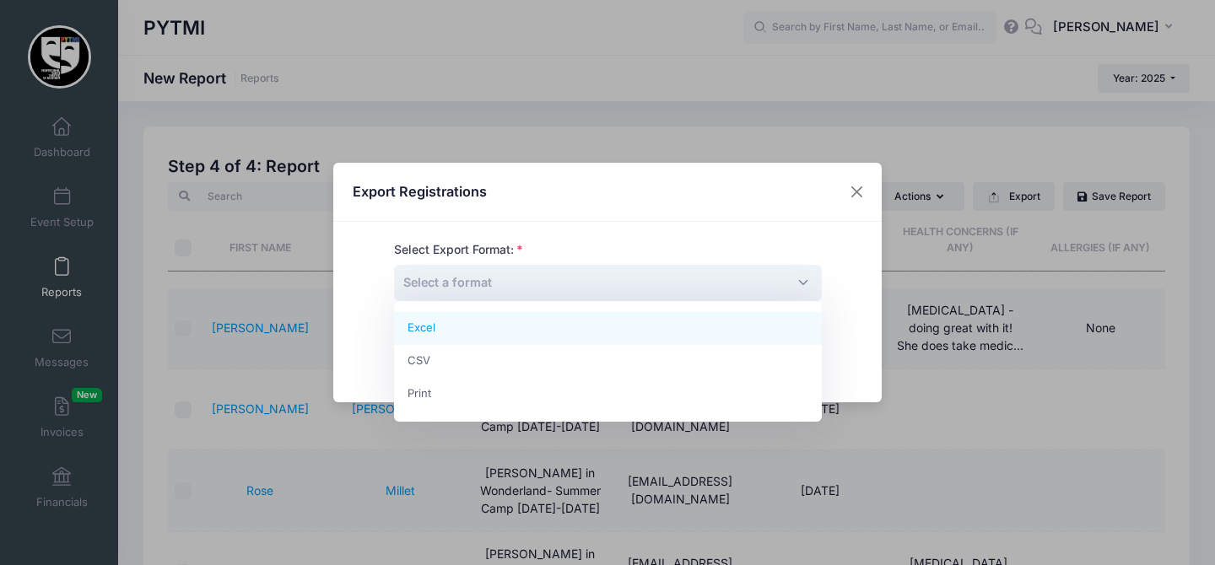
click at [428, 275] on span "Select a format" at bounding box center [447, 282] width 89 height 14
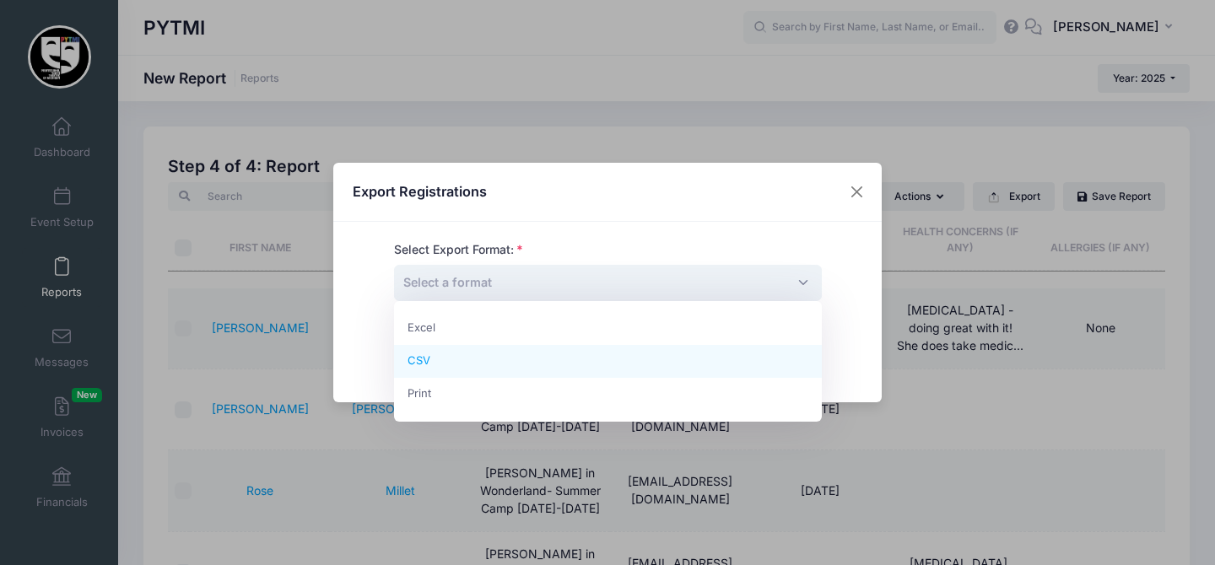
select select "csv"
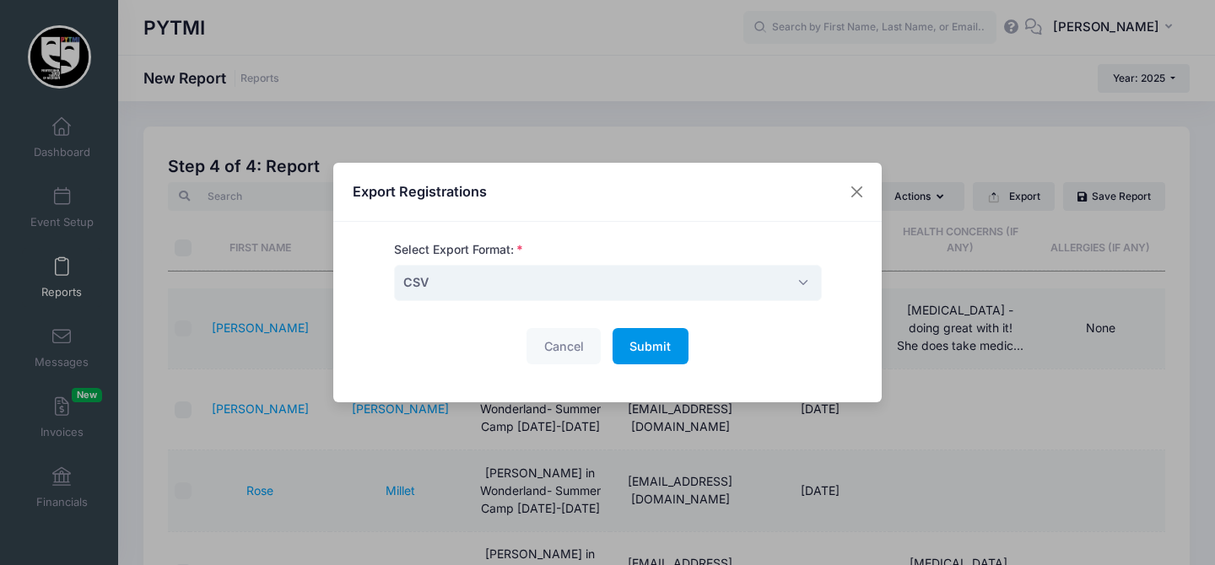
click at [648, 354] on button "Submit Please wait..." at bounding box center [651, 346] width 76 height 36
